Goal: Task Accomplishment & Management: Use online tool/utility

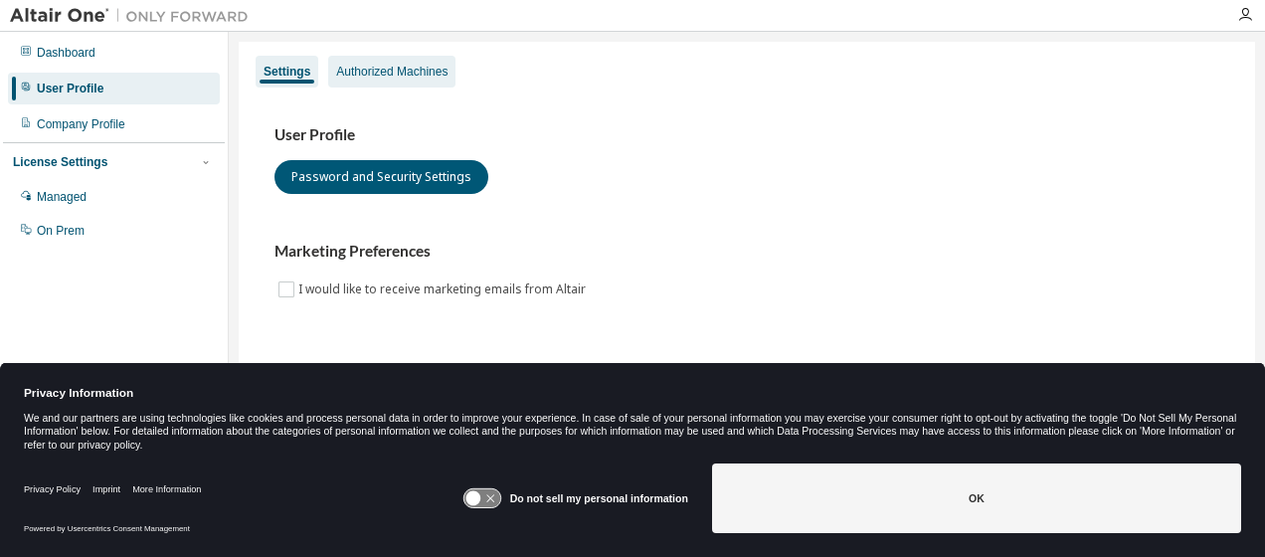
click at [393, 68] on div "Authorized Machines" at bounding box center [391, 72] width 111 height 16
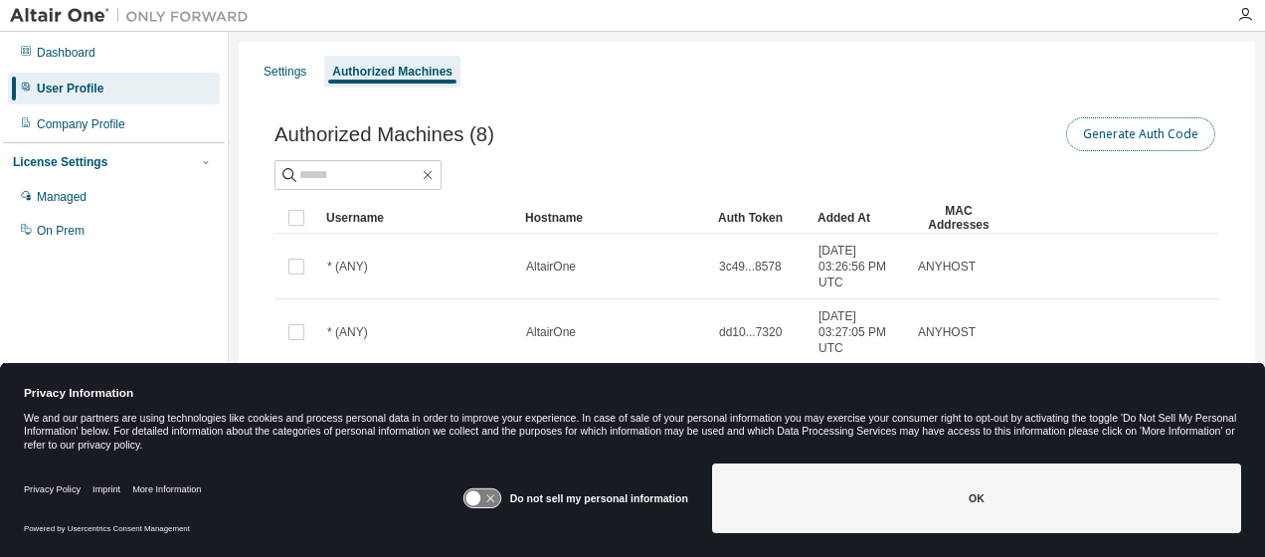
click at [1150, 127] on button "Generate Auth Code" at bounding box center [1140, 134] width 149 height 34
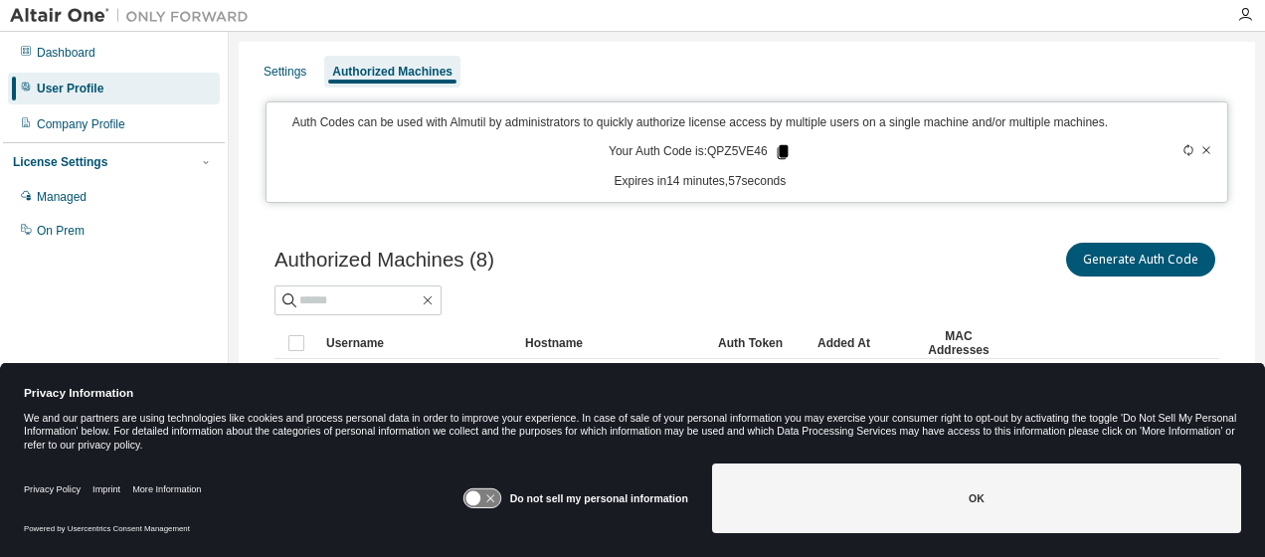
click at [777, 151] on icon at bounding box center [782, 152] width 11 height 14
click at [778, 151] on icon at bounding box center [782, 152] width 11 height 14
click at [777, 148] on icon at bounding box center [782, 152] width 11 height 14
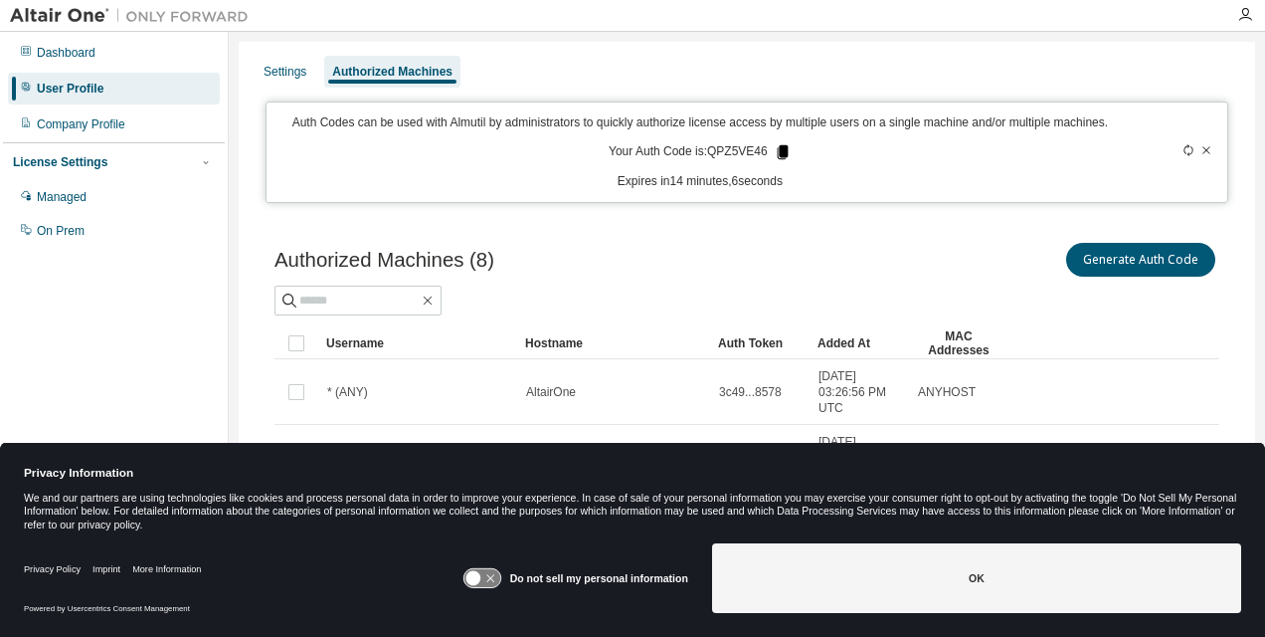
click at [777, 147] on icon at bounding box center [782, 152] width 11 height 14
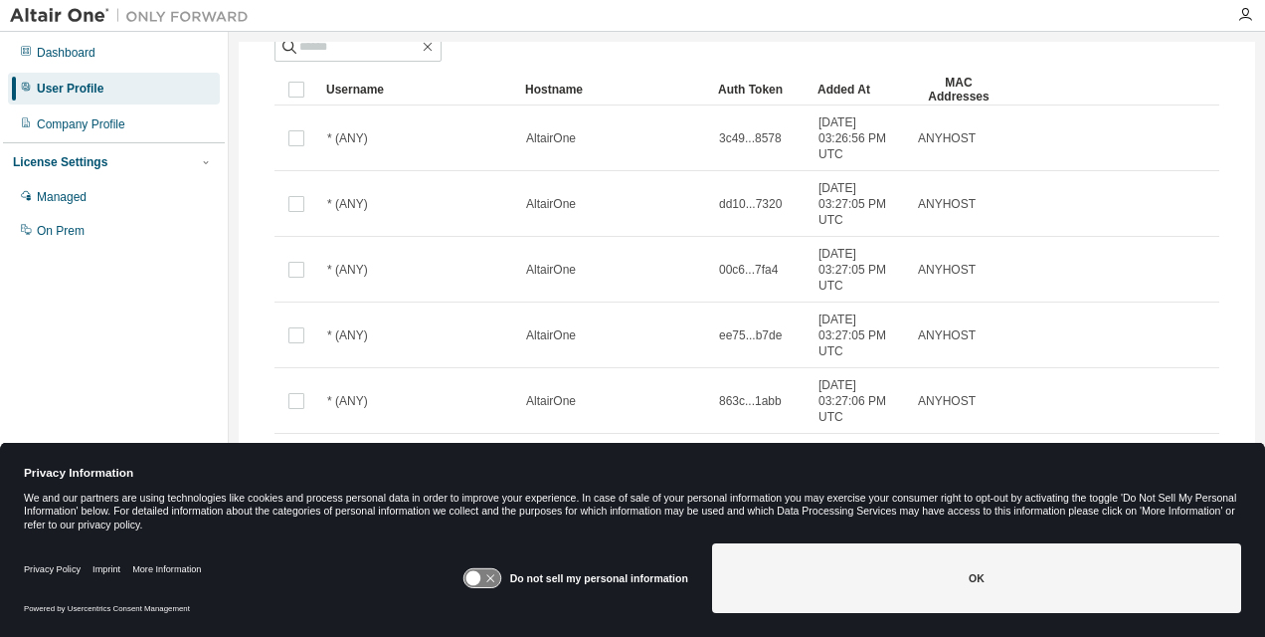
scroll to position [20, 0]
